Goal: Task Accomplishment & Management: Complete application form

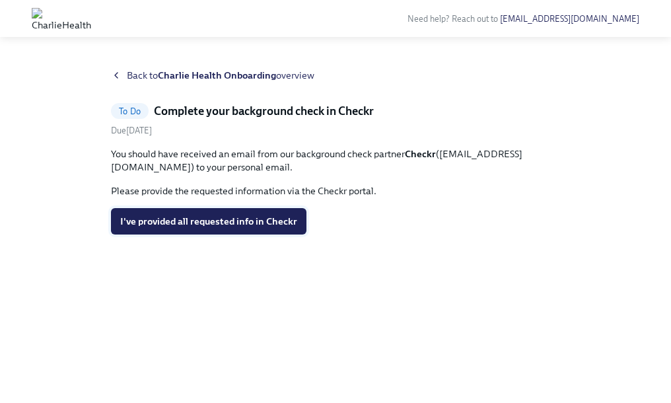
click at [246, 220] on span "I've provided all requested info in Checkr" at bounding box center [208, 220] width 177 height 13
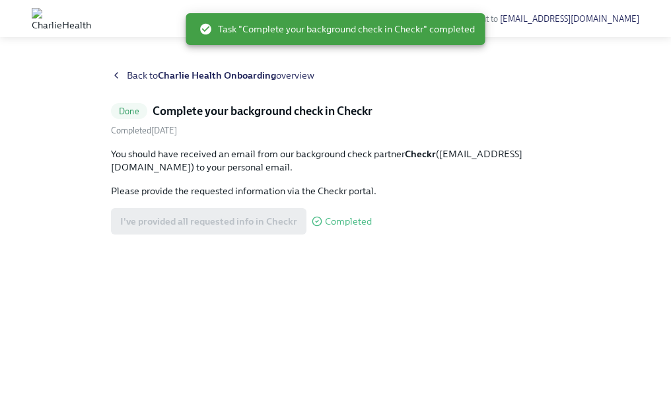
click at [350, 93] on div "Back to Charlie Health Onboarding overview Done Complete your background check …" at bounding box center [335, 220] width 449 height 302
click at [145, 38] on div "Need help? Reach out to [EMAIL_ADDRESS][DOMAIN_NAME] Back to Charlie Health Onb…" at bounding box center [335, 201] width 671 height 403
click at [123, 73] on div "Back to Charlie Health Onboarding overview" at bounding box center [335, 75] width 449 height 13
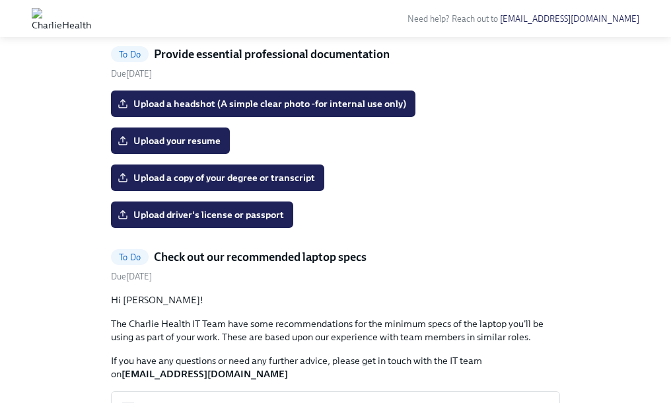
scroll to position [690, 0]
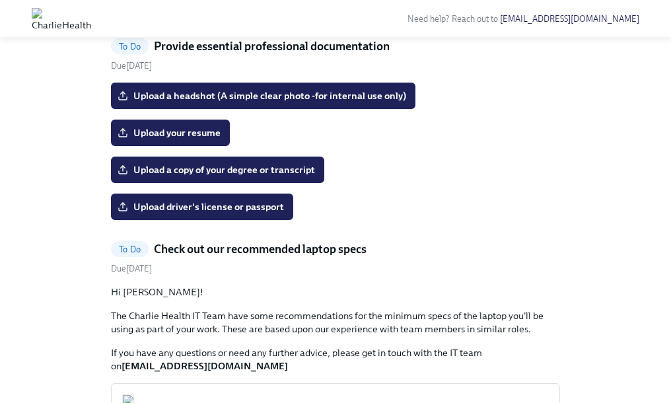
click at [255, 11] on span "I've reviewed/signed all the paperwork in [GEOGRAPHIC_DATA]" at bounding box center [261, 3] width 282 height 13
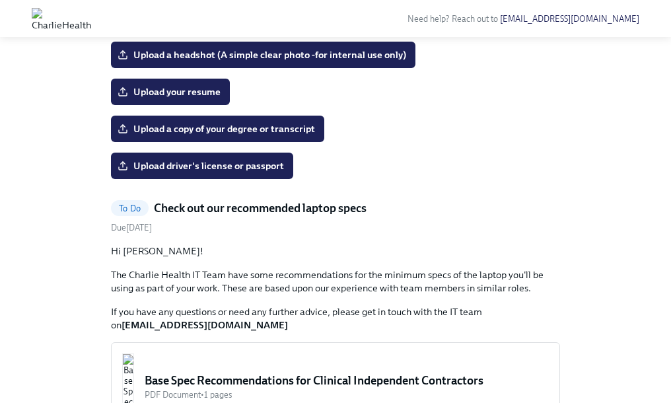
scroll to position [612, 0]
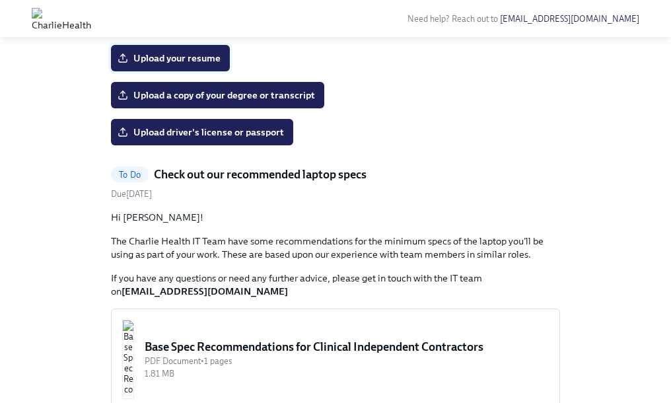
click at [154, 65] on span "Upload your resume" at bounding box center [170, 57] width 100 height 13
click at [0, 0] on input "Upload your resume" at bounding box center [0, 0] width 0 height 0
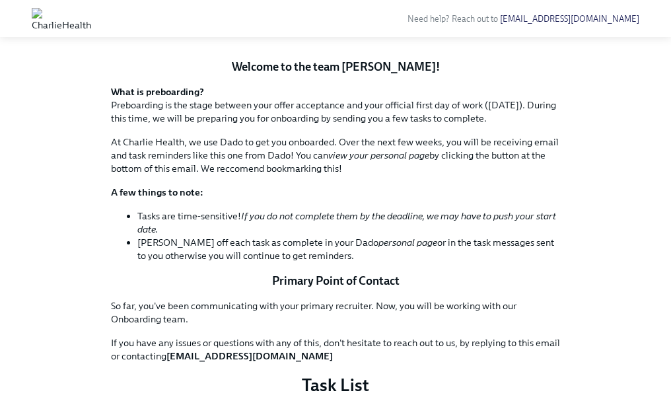
scroll to position [143, 0]
click at [421, 48] on button "Zoom image" at bounding box center [335, 48] width 449 height 0
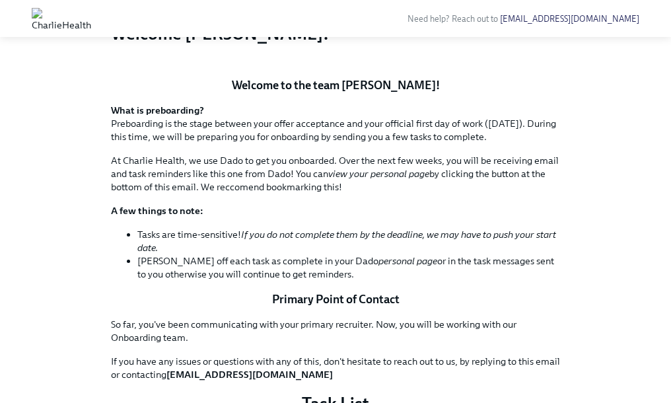
scroll to position [0, 0]
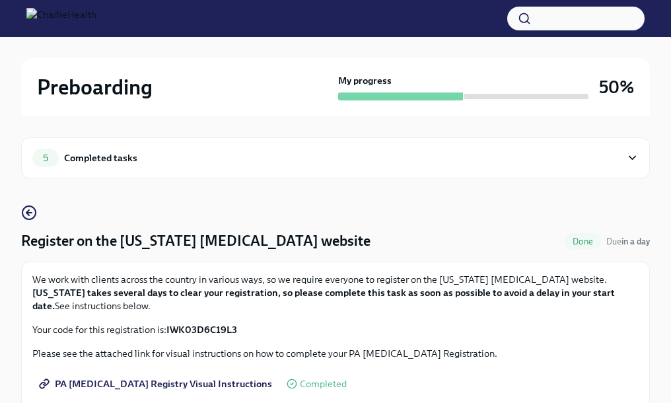
click at [151, 159] on div "5 Completed tasks" at bounding box center [326, 157] width 588 height 18
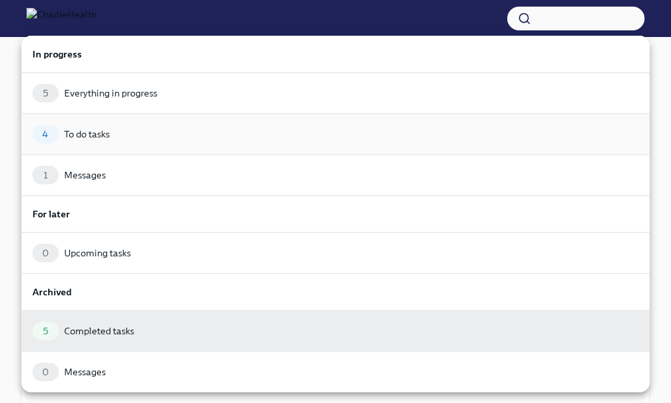
click at [135, 139] on div "4 To do tasks" at bounding box center [335, 134] width 606 height 18
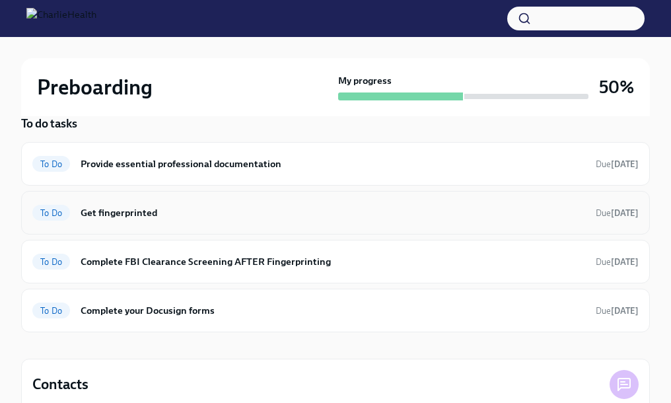
scroll to position [90, 0]
click at [168, 170] on h6 "Provide essential professional documentation" at bounding box center [333, 163] width 504 height 15
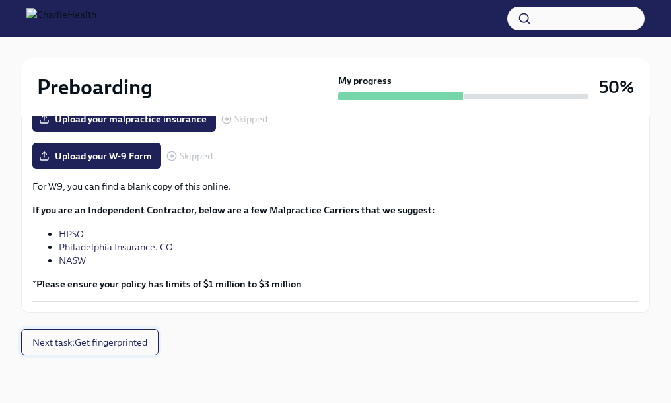
click at [117, 329] on button "Next task : Get fingerprinted" at bounding box center [89, 342] width 137 height 26
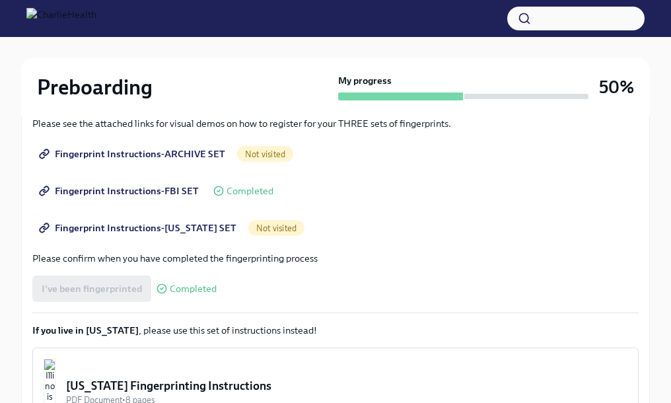
scroll to position [253, 0]
click at [165, 289] on div "Completed" at bounding box center [186, 289] width 60 height 11
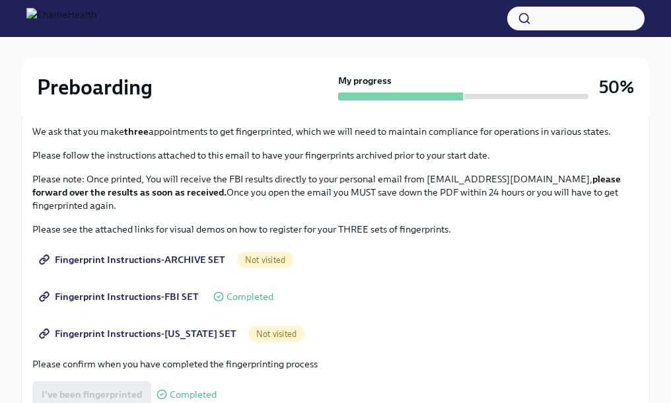
scroll to position [145, 0]
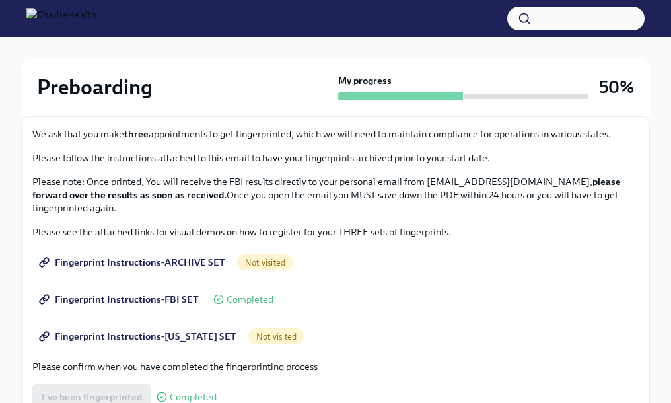
click at [178, 260] on span "Fingerprint Instructions-ARCHIVE SET" at bounding box center [133, 261] width 183 height 13
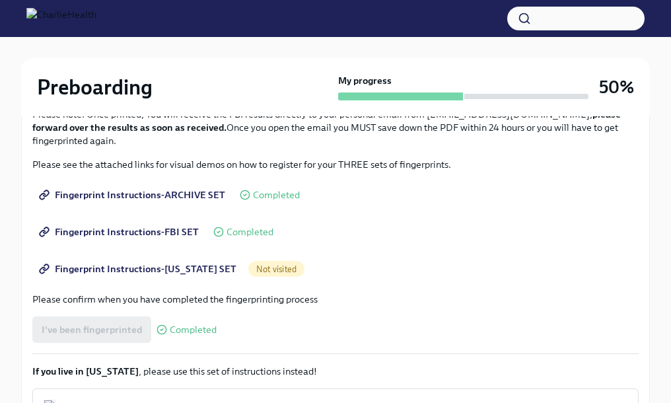
scroll to position [220, 0]
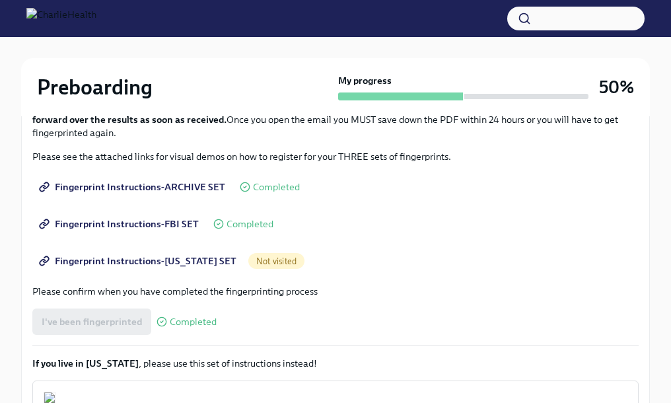
click at [170, 261] on span "Fingerprint Instructions-FLORIDA SET" at bounding box center [139, 260] width 195 height 13
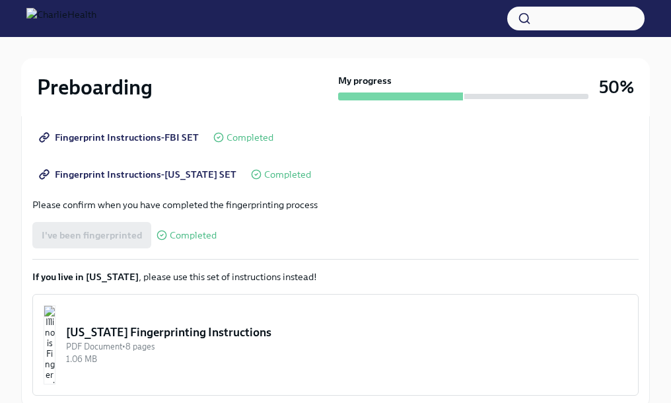
scroll to position [401, 0]
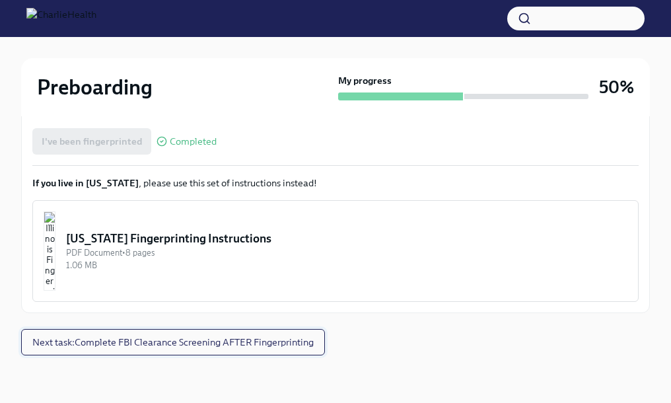
click at [186, 339] on span "Next task : Complete FBI Clearance Screening AFTER Fingerprinting" at bounding box center [172, 341] width 281 height 13
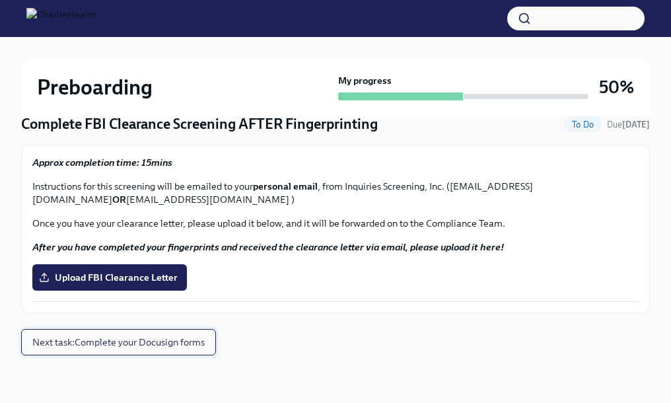
click at [153, 340] on span "Next task : Complete your Docusign forms" at bounding box center [118, 341] width 172 height 13
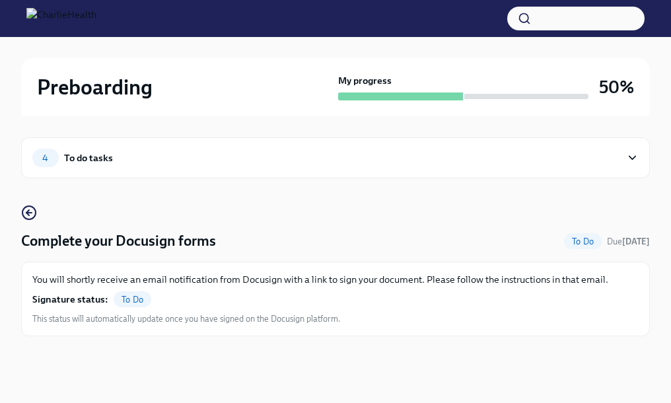
click at [134, 302] on span "To Do" at bounding box center [133, 299] width 38 height 10
click at [582, 245] on span "Done" at bounding box center [583, 241] width 36 height 10
click at [89, 154] on div "To do tasks" at bounding box center [88, 157] width 49 height 15
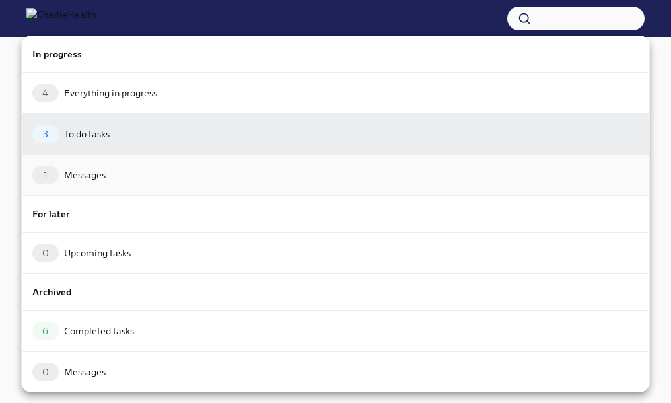
click at [95, 176] on div "Messages" at bounding box center [85, 174] width 42 height 13
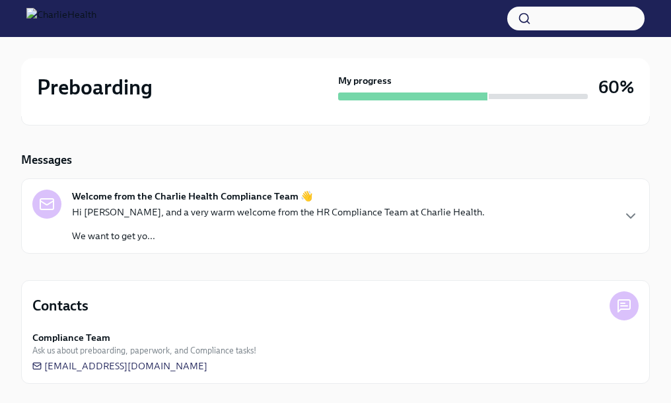
click at [121, 217] on p "Hi Marley, and a very warm welcome from the HR Compliance Team at Charlie Healt…" at bounding box center [278, 211] width 412 height 13
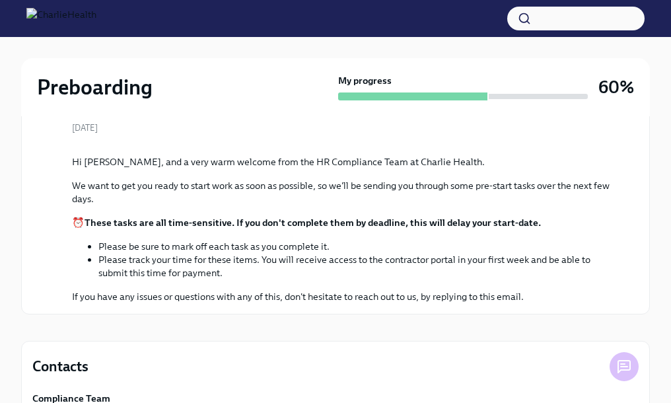
scroll to position [22, 0]
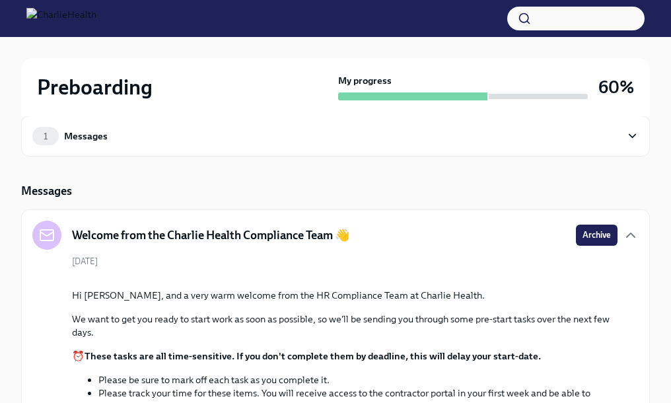
click at [104, 138] on div "Messages" at bounding box center [86, 136] width 44 height 15
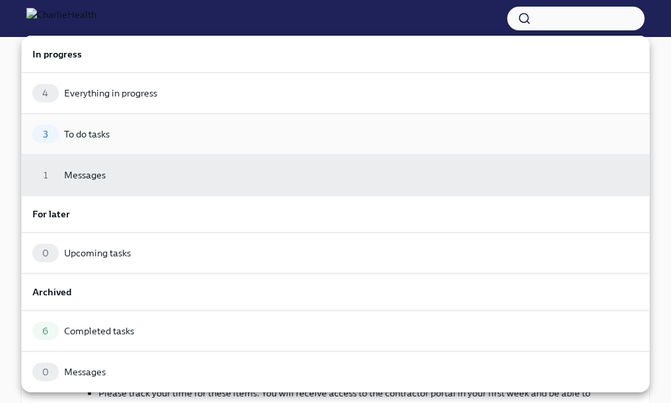
click at [92, 137] on div "To do tasks" at bounding box center [87, 133] width 46 height 13
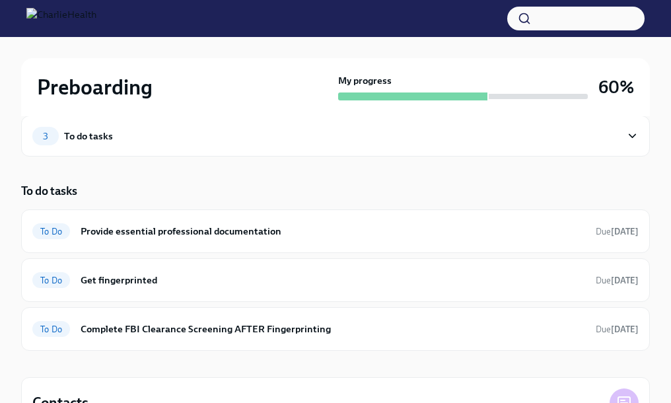
scroll to position [59, 0]
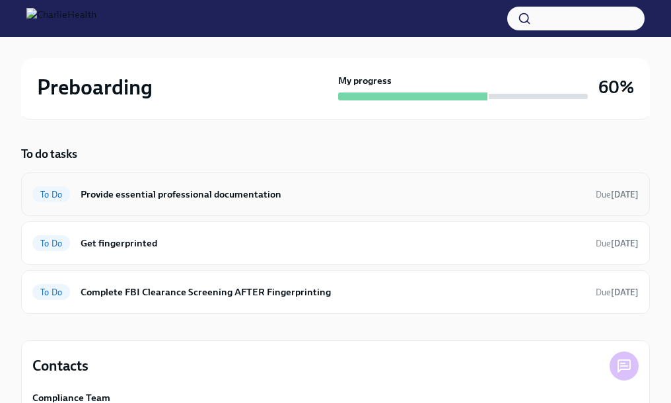
click at [156, 201] on div "To Do Provide essential professional documentation Due in 4 days" at bounding box center [335, 193] width 606 height 21
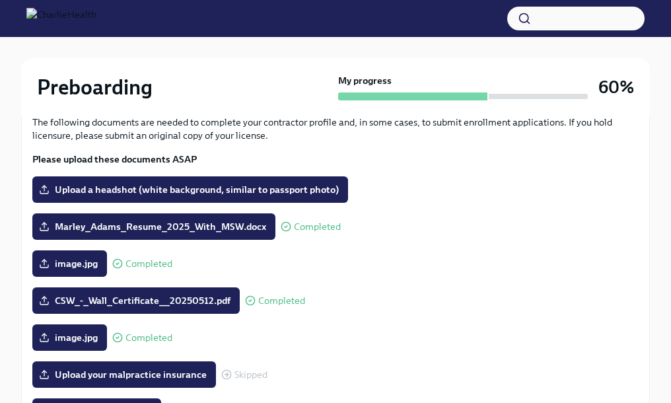
scroll to position [150, 0]
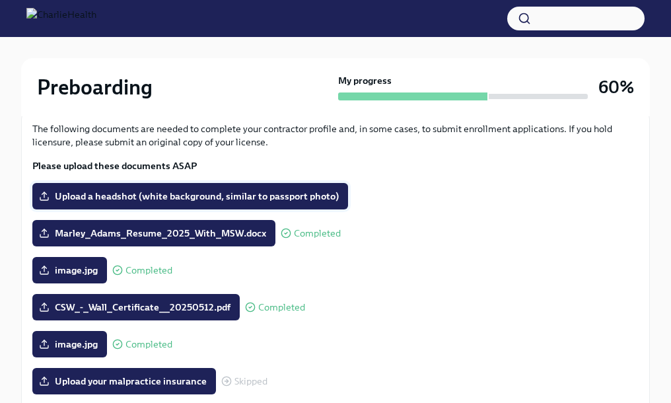
click at [195, 201] on span "Upload a headshot (white background, similar to passport photo)" at bounding box center [190, 195] width 297 height 13
click at [0, 0] on input "Upload a headshot (white background, similar to passport photo)" at bounding box center [0, 0] width 0 height 0
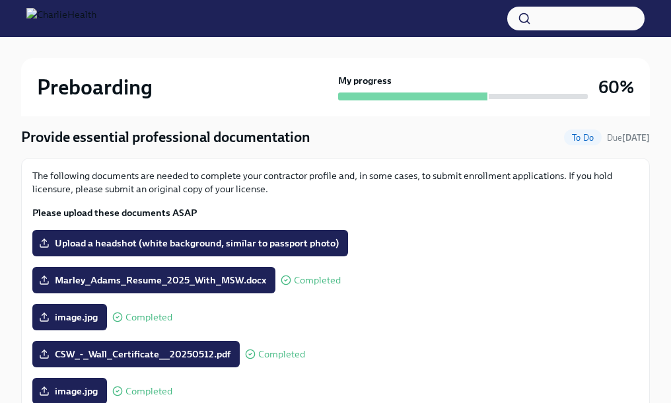
scroll to position [0, 0]
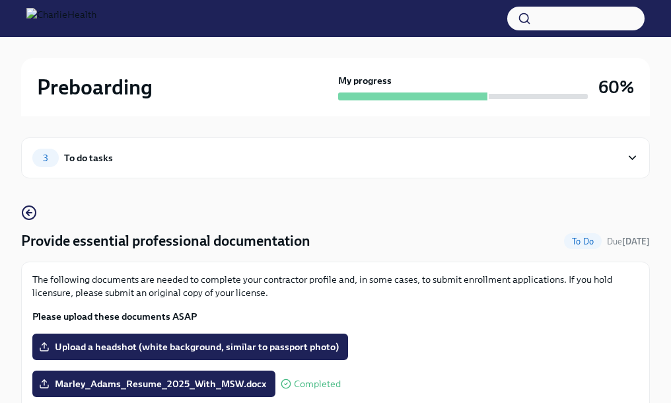
click at [228, 155] on div "3 To do tasks" at bounding box center [326, 157] width 588 height 18
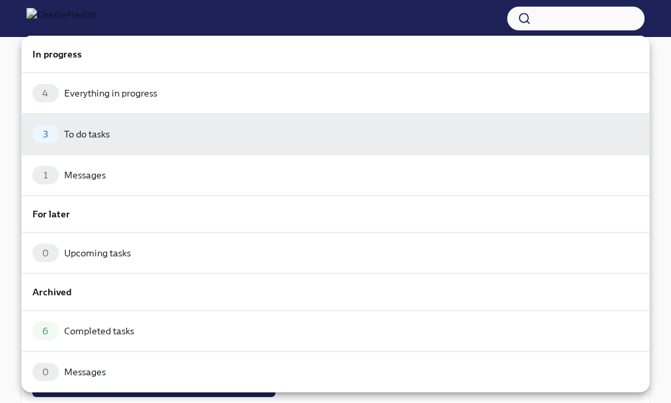
click at [654, 78] on div at bounding box center [335, 201] width 671 height 403
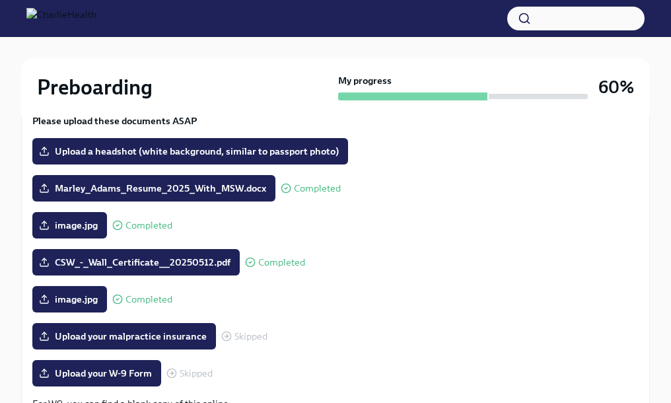
scroll to position [238, 0]
